Goal: Task Accomplishment & Management: Use online tool/utility

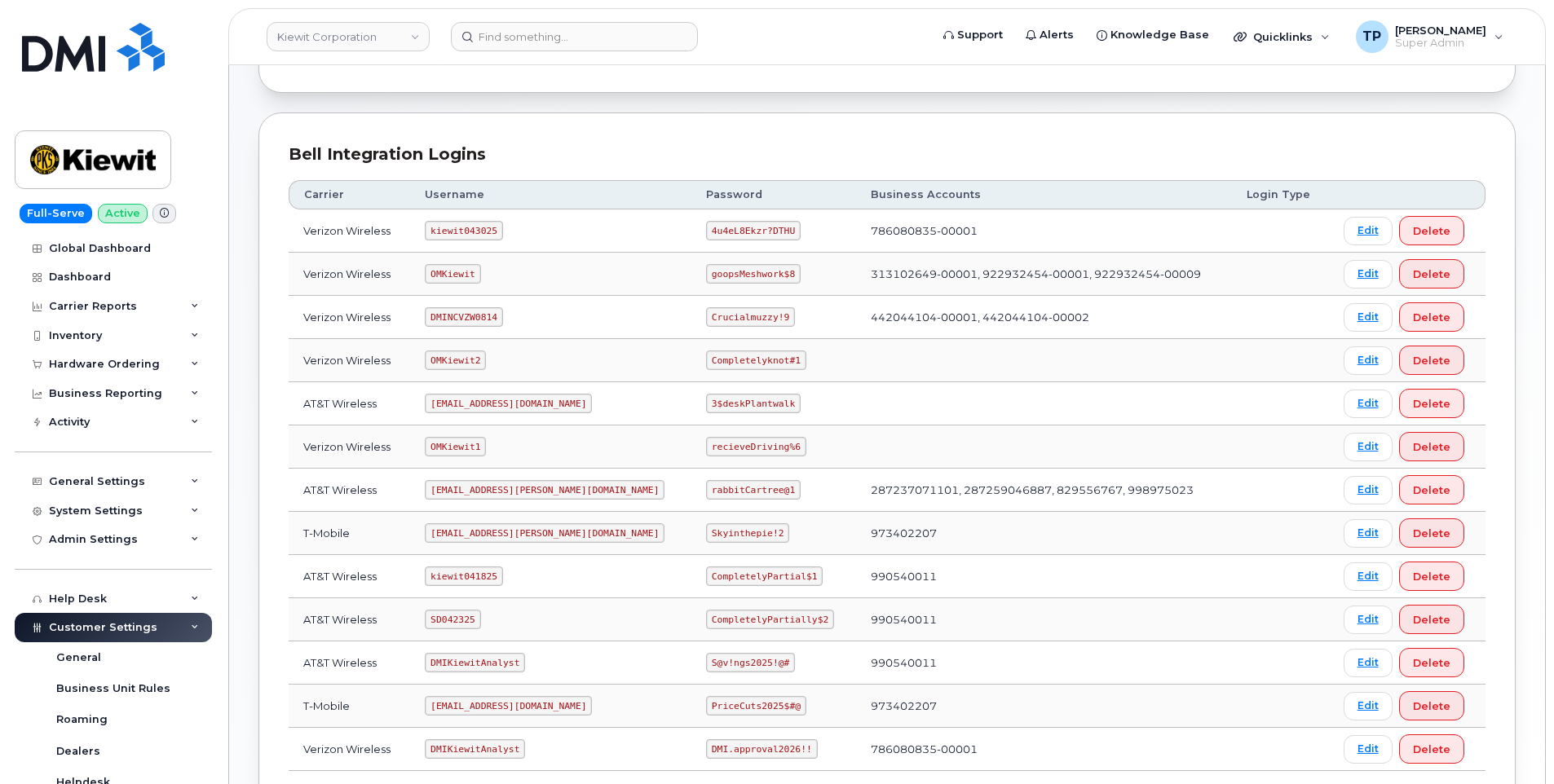
scroll to position [244, 0]
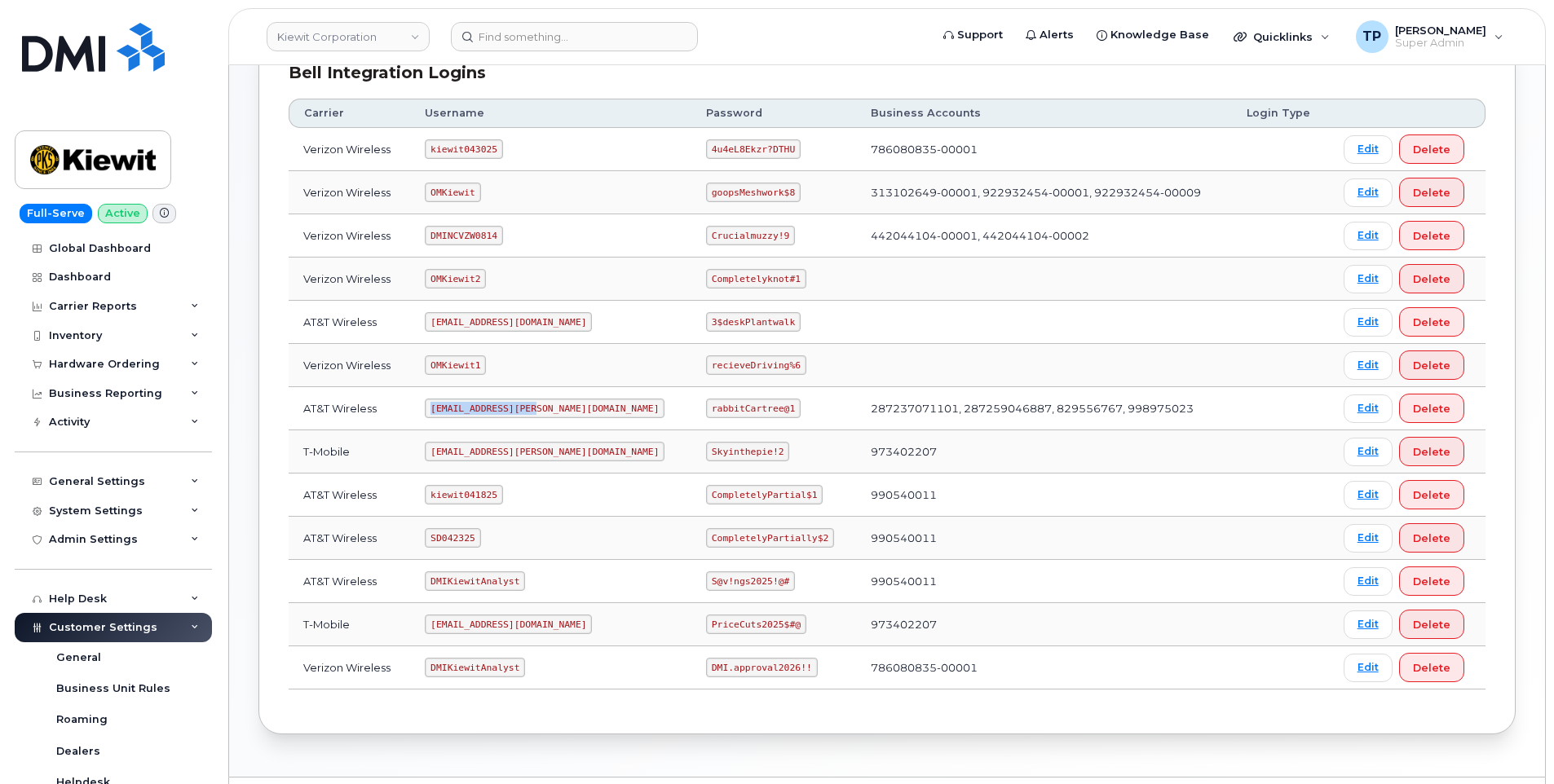
drag, startPoint x: 442, startPoint y: 408, endPoint x: 537, endPoint y: 414, distance: 95.2
click at [537, 414] on code "[EMAIL_ADDRESS][PERSON_NAME][DOMAIN_NAME]" at bounding box center [544, 408] width 240 height 20
copy code "[EMAIL_ADDRESS][PERSON_NAME][DOMAIN_NAME]"
drag, startPoint x: 660, startPoint y: 409, endPoint x: 734, endPoint y: 407, distance: 74.0
click at [734, 407] on code "rabbitCartree@1" at bounding box center [753, 408] width 94 height 20
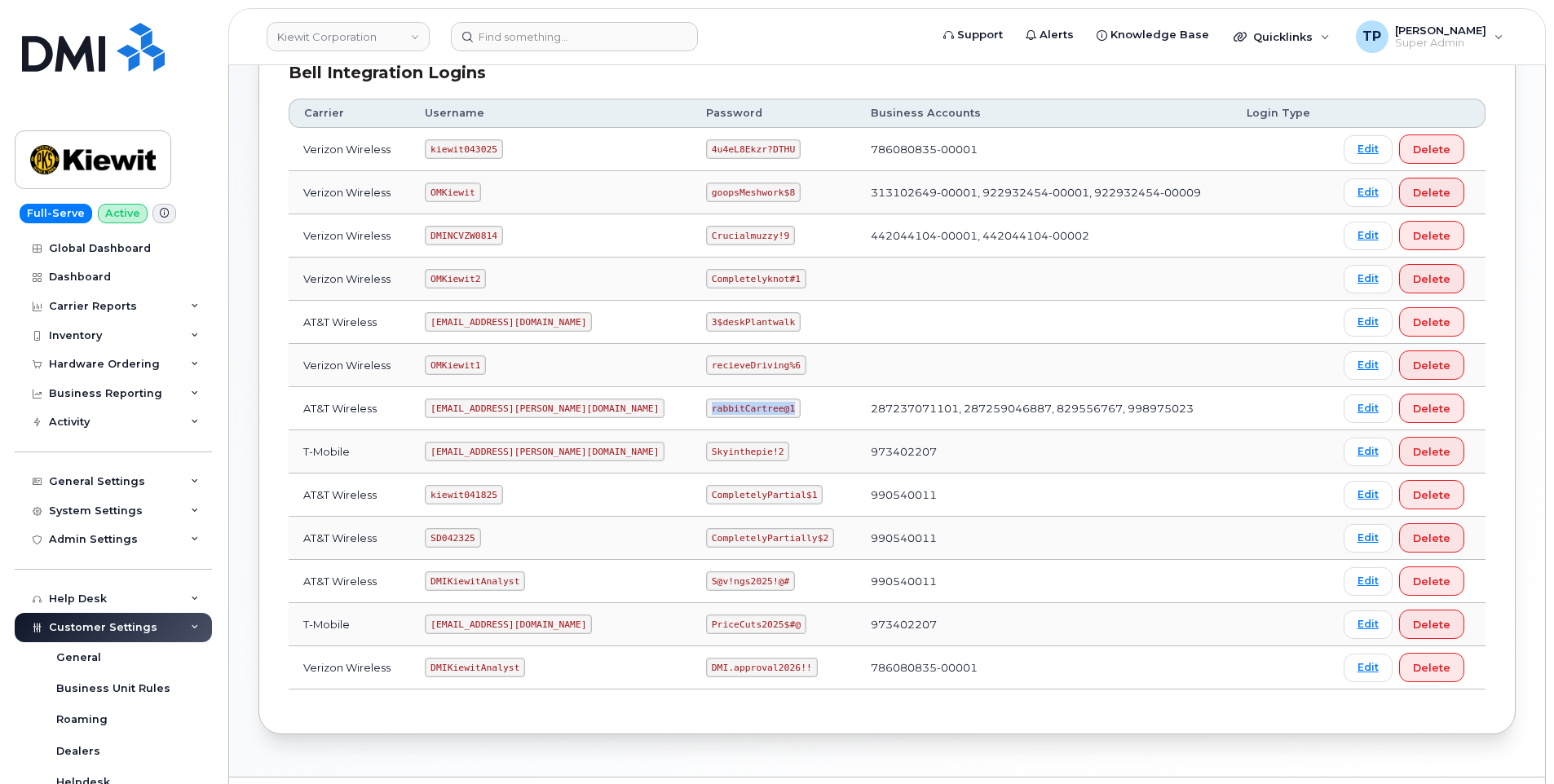
copy code "rabbitCartree@1"
drag, startPoint x: 442, startPoint y: 538, endPoint x: 490, endPoint y: 545, distance: 48.5
click at [490, 545] on td "SD042325" at bounding box center [551, 539] width 282 height 43
copy code "SD042325"
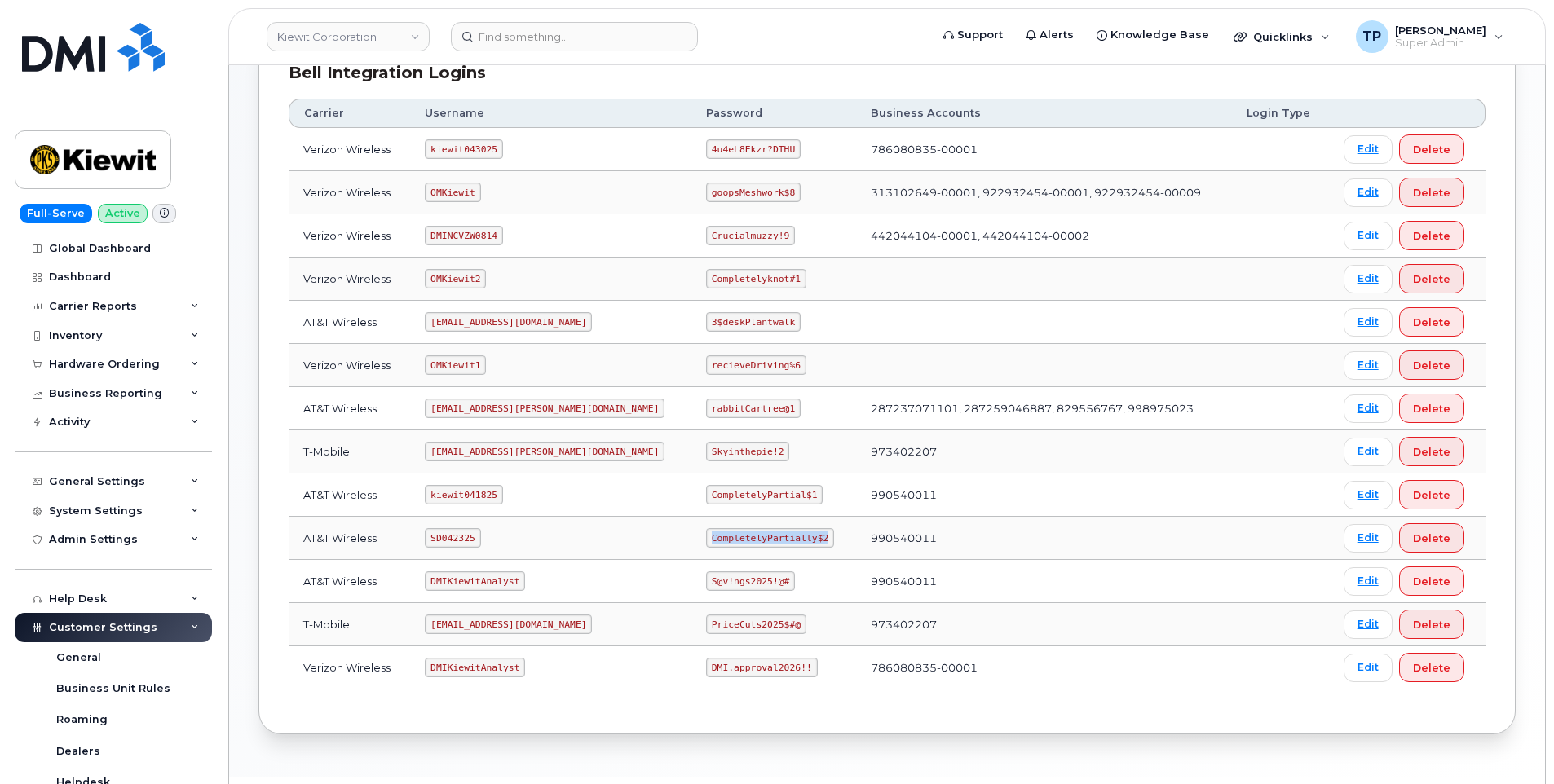
drag, startPoint x: 659, startPoint y: 534, endPoint x: 764, endPoint y: 540, distance: 105.2
click at [764, 540] on code "CompletelyPartially$2" at bounding box center [770, 538] width 128 height 20
copy code "CompletelyPartially$2"
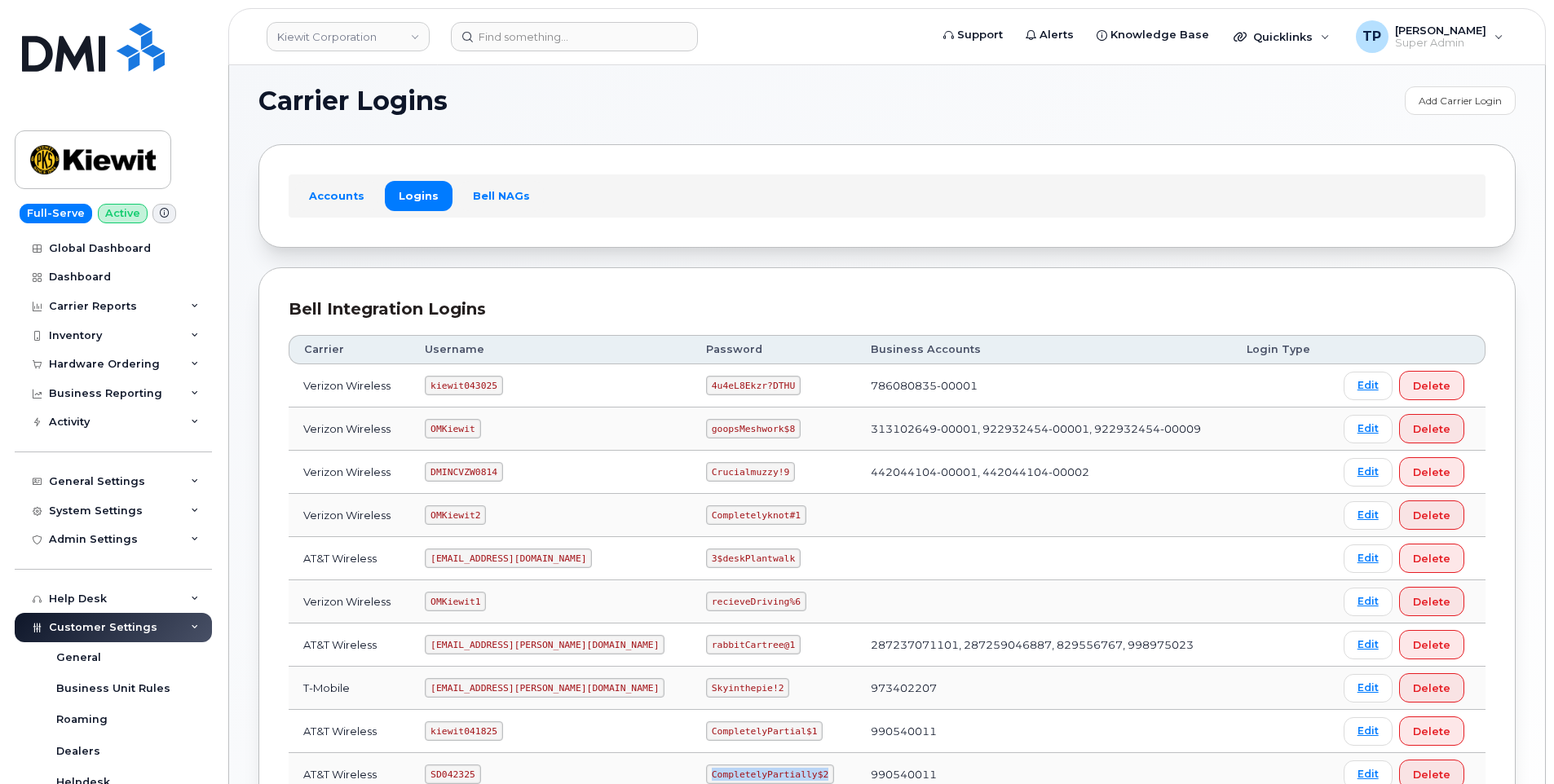
scroll to position [0, 0]
